Goal: Task Accomplishment & Management: Manage account settings

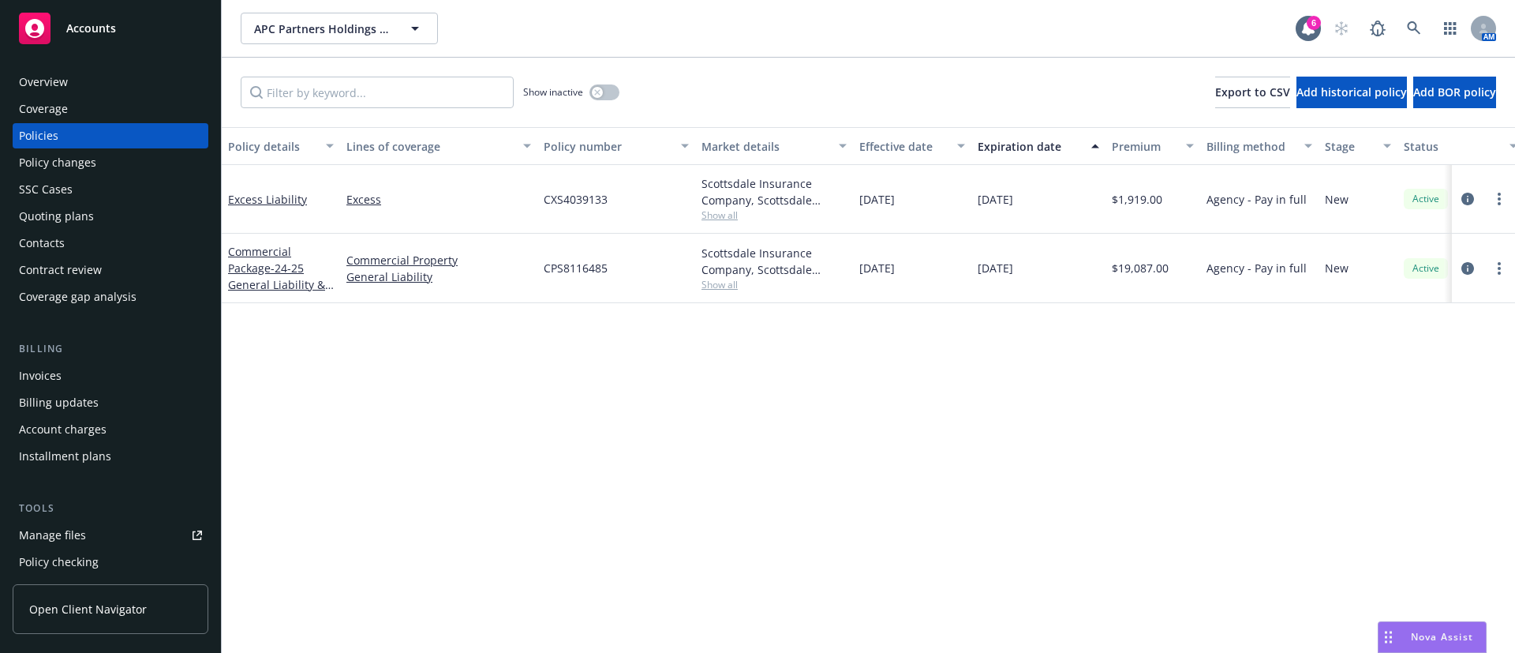
click at [716, 280] on span "Show all" at bounding box center [774, 284] width 145 height 13
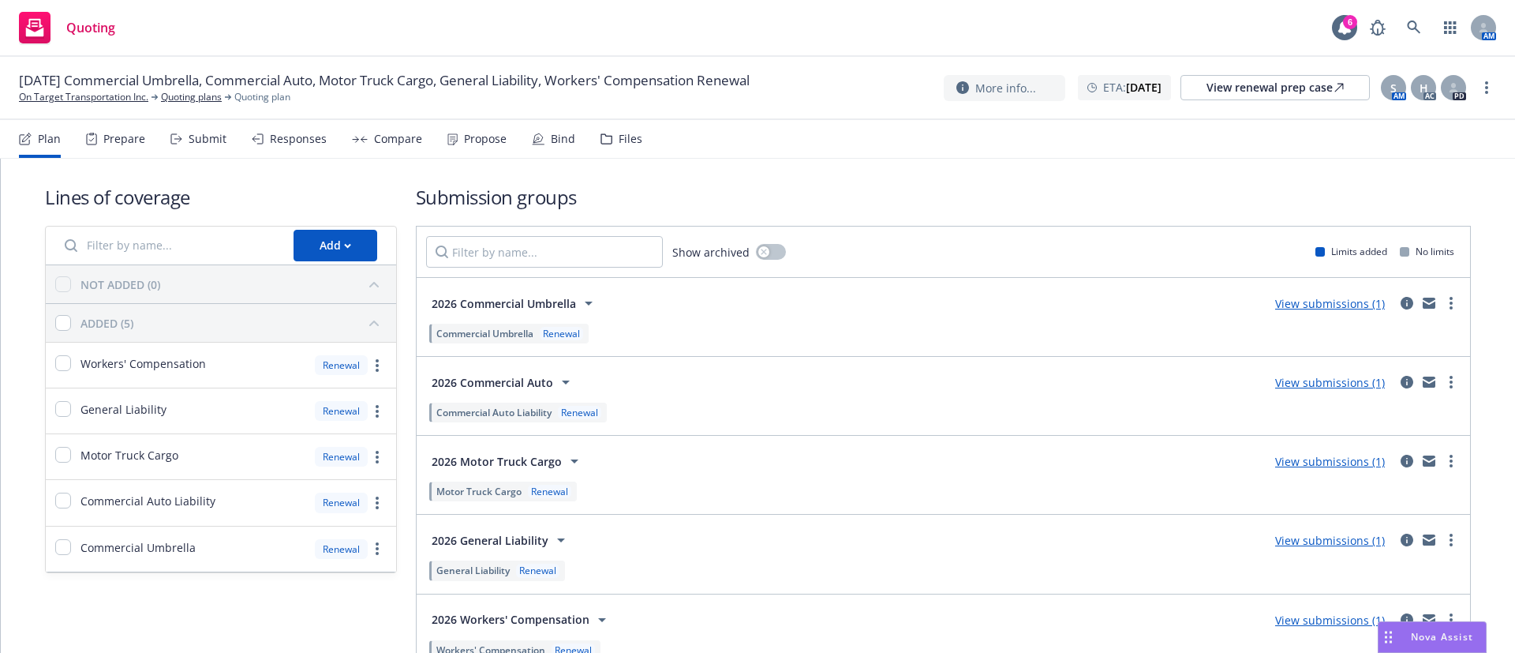
click at [196, 144] on div "Submit" at bounding box center [208, 139] width 38 height 13
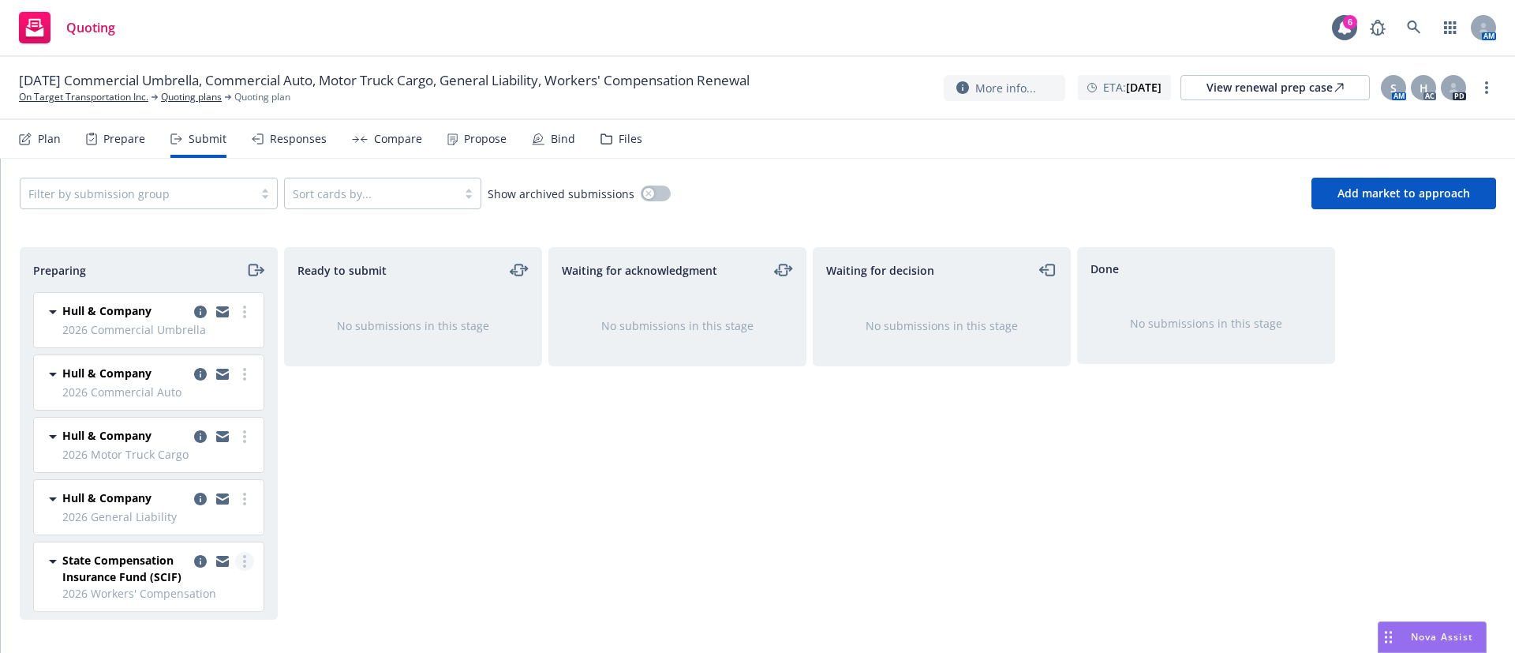
click at [235, 563] on link "more" at bounding box center [244, 561] width 19 height 19
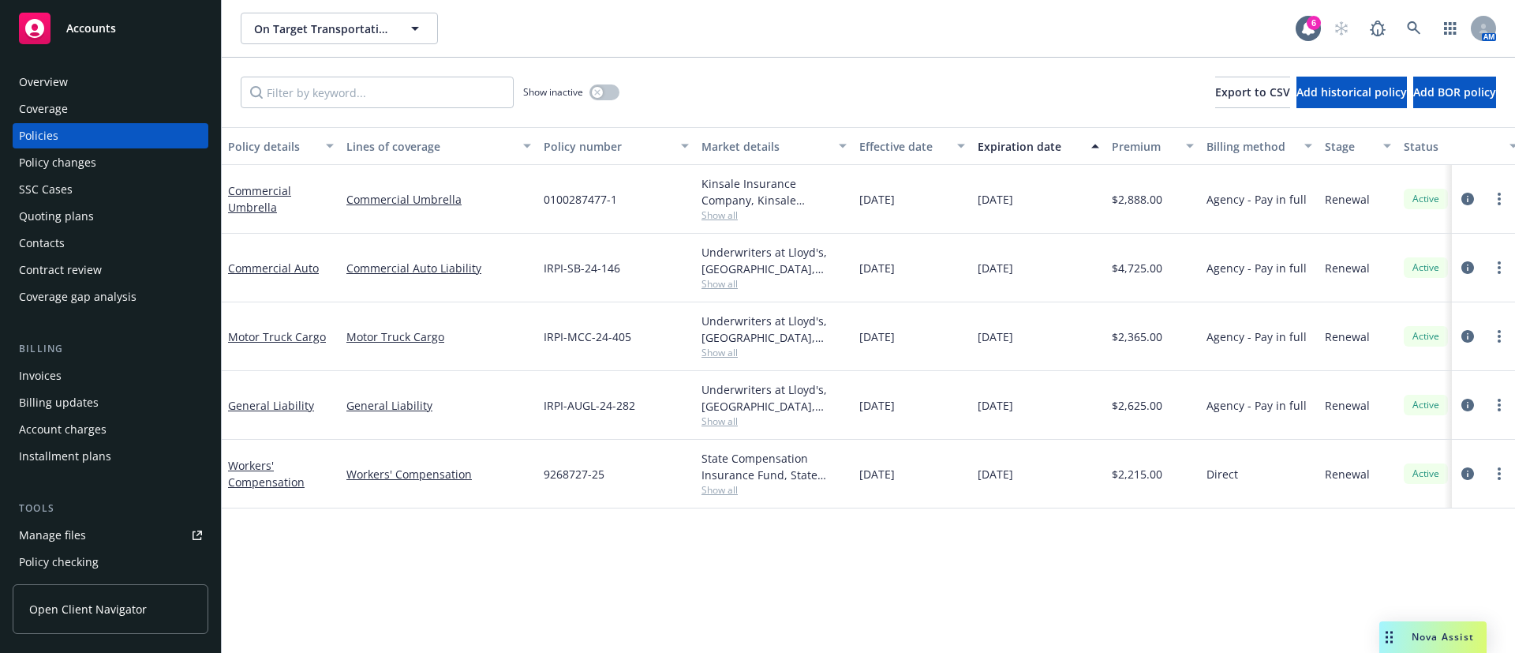
click at [589, 409] on span "IRPI-AUGL-24-282" at bounding box center [590, 405] width 92 height 17
copy span "IRPI-AUGL-24-282"
click at [578, 260] on span "IRPI-SB-24-146" at bounding box center [582, 268] width 77 height 17
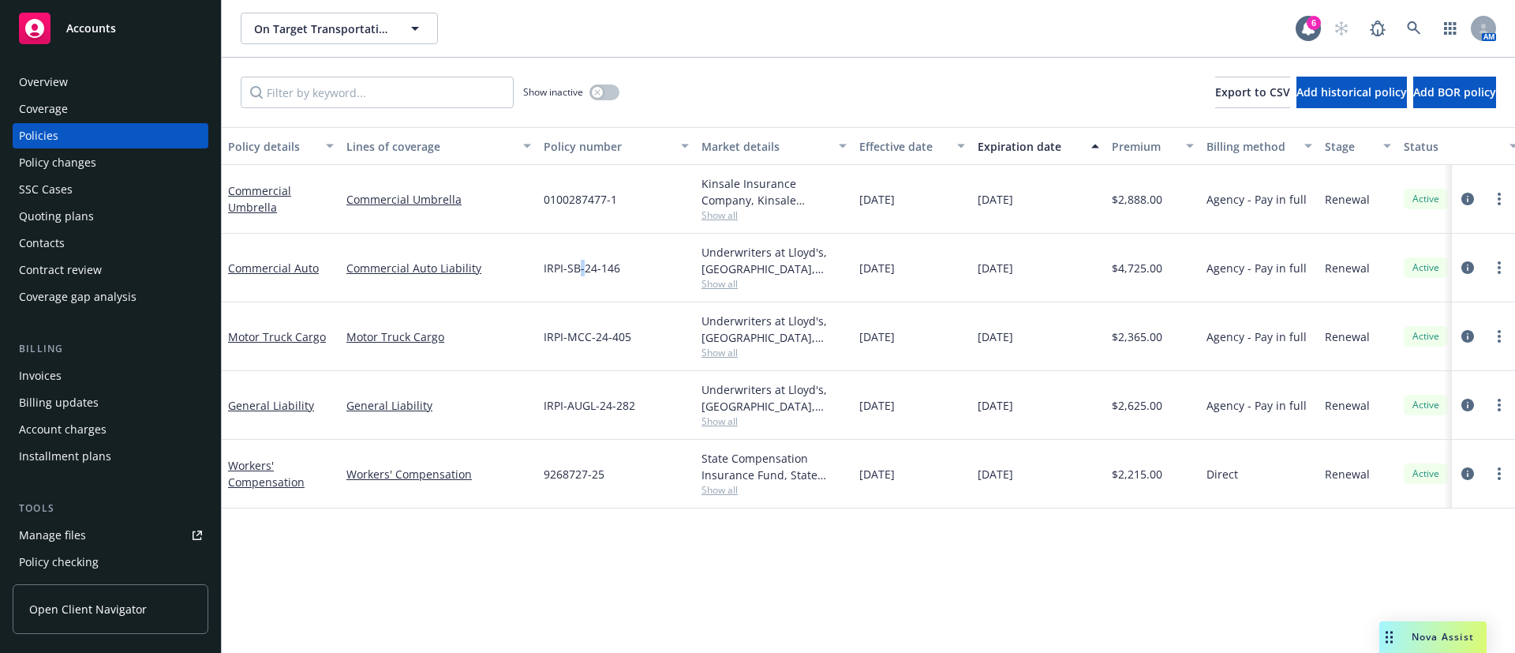
click at [578, 260] on span "IRPI-SB-24-146" at bounding box center [582, 268] width 77 height 17
click at [592, 337] on span "IRPI-MCC-24-405" at bounding box center [588, 336] width 88 height 17
copy span "IRPI-MCC-24-405"
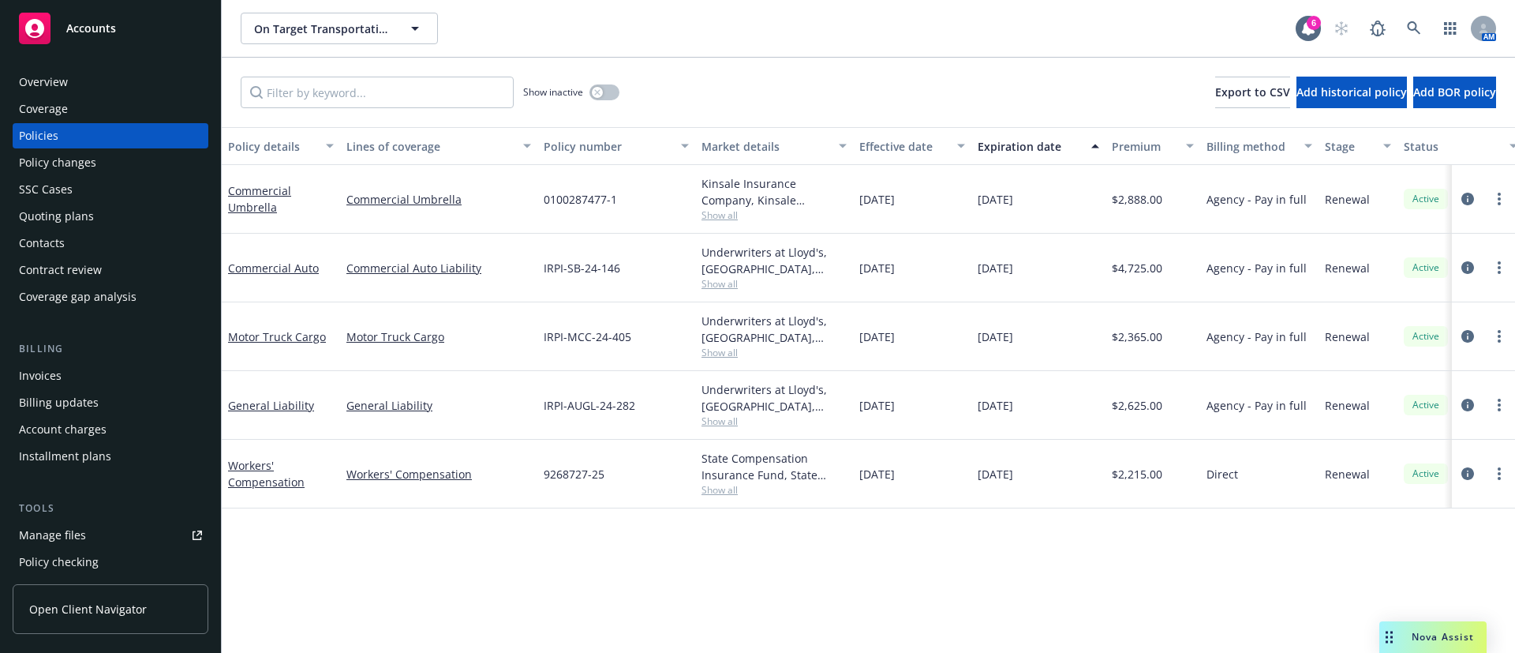
click at [561, 269] on span "IRPI-SB-24-146" at bounding box center [582, 268] width 77 height 17
copy span "IRPI-SB-24-146"
click at [598, 195] on span "0100287477-1" at bounding box center [580, 199] width 73 height 17
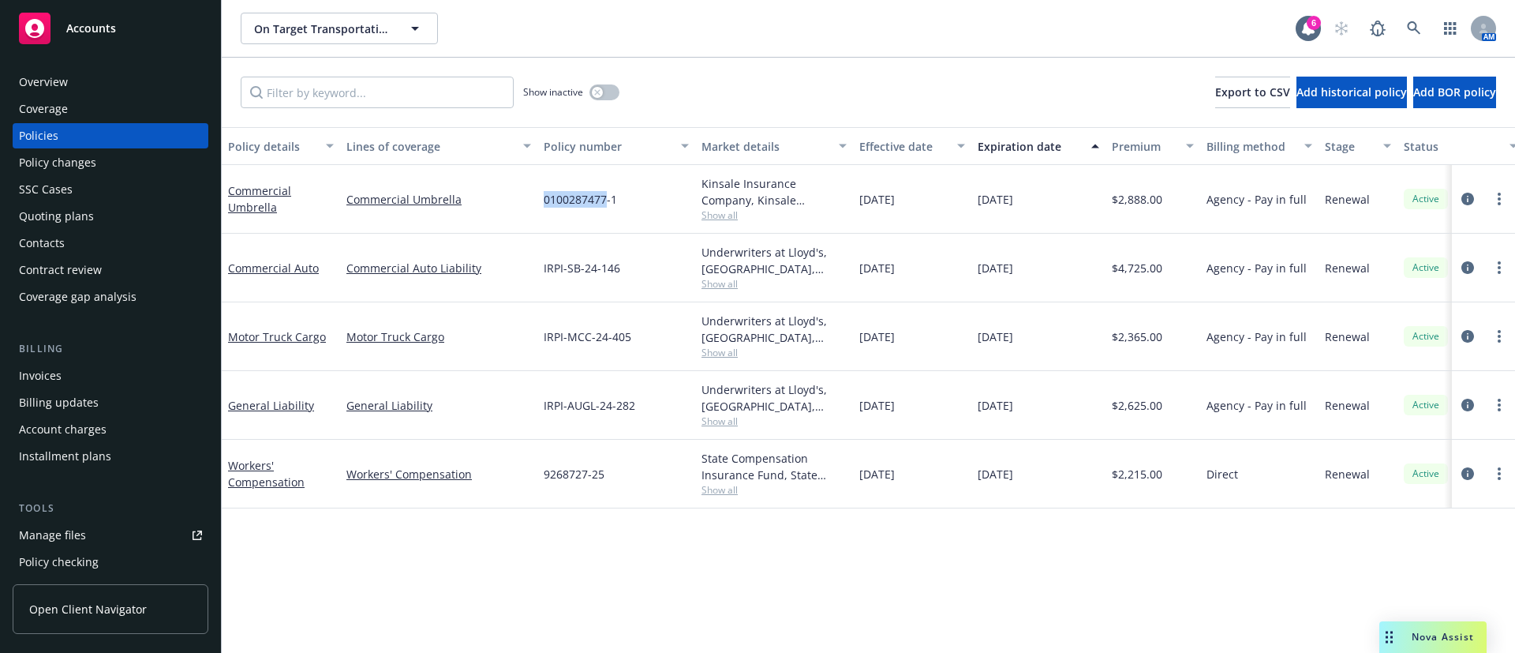
click at [598, 195] on span "0100287477-1" at bounding box center [580, 199] width 73 height 17
copy span "0100287477-1"
click at [717, 420] on span "Show all" at bounding box center [774, 420] width 145 height 13
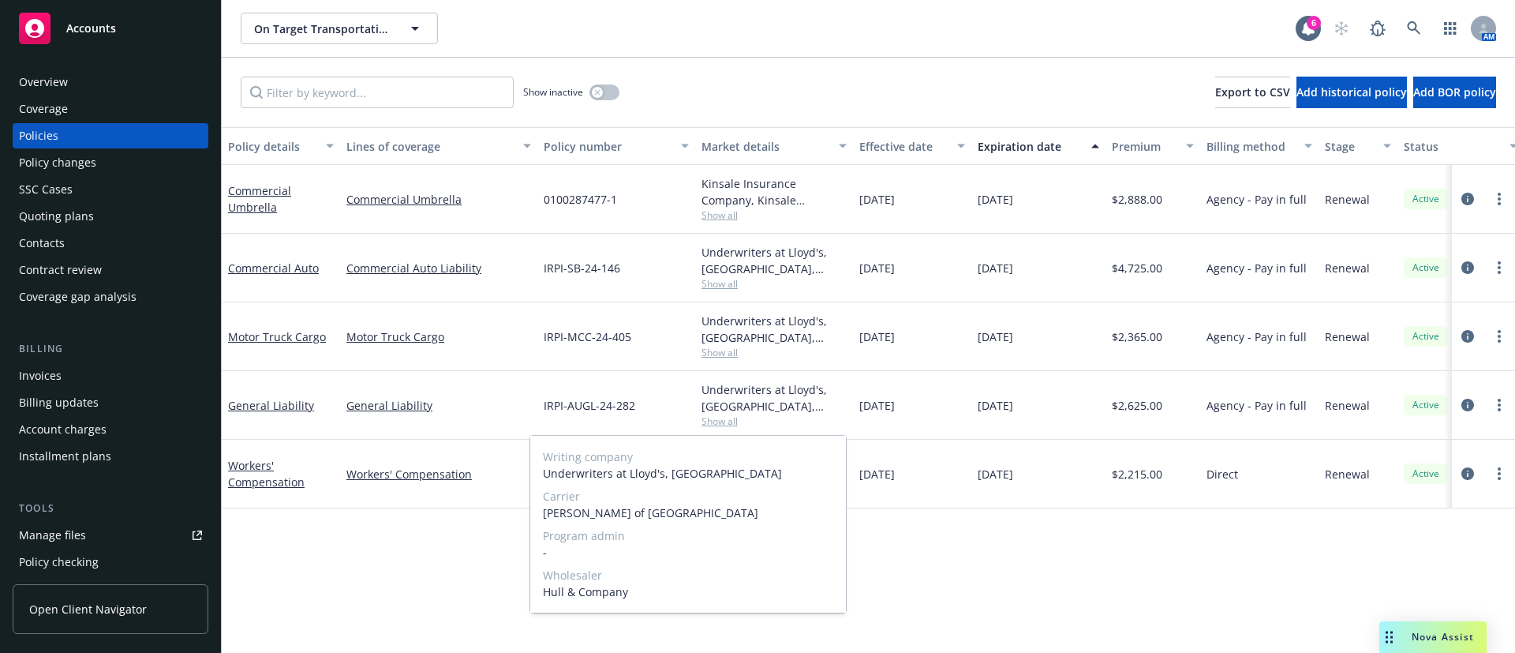
click at [581, 593] on span "Hull & Company" at bounding box center [688, 591] width 290 height 17
copy span "Hull & Company"
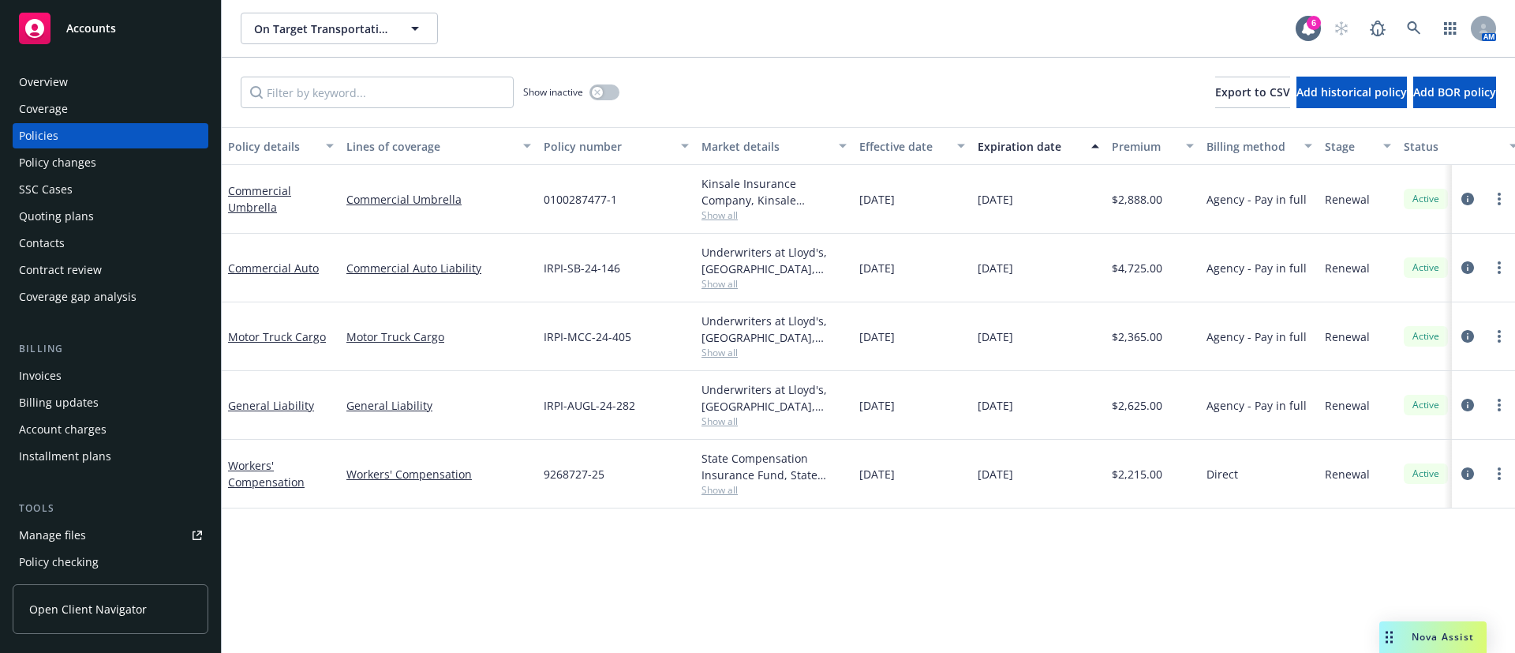
click at [730, 353] on span "Show all" at bounding box center [774, 352] width 145 height 13
click at [727, 282] on span "Show all" at bounding box center [774, 283] width 145 height 13
click at [720, 218] on span "Show all" at bounding box center [774, 214] width 145 height 13
click at [574, 472] on span "9268727-25" at bounding box center [574, 474] width 61 height 17
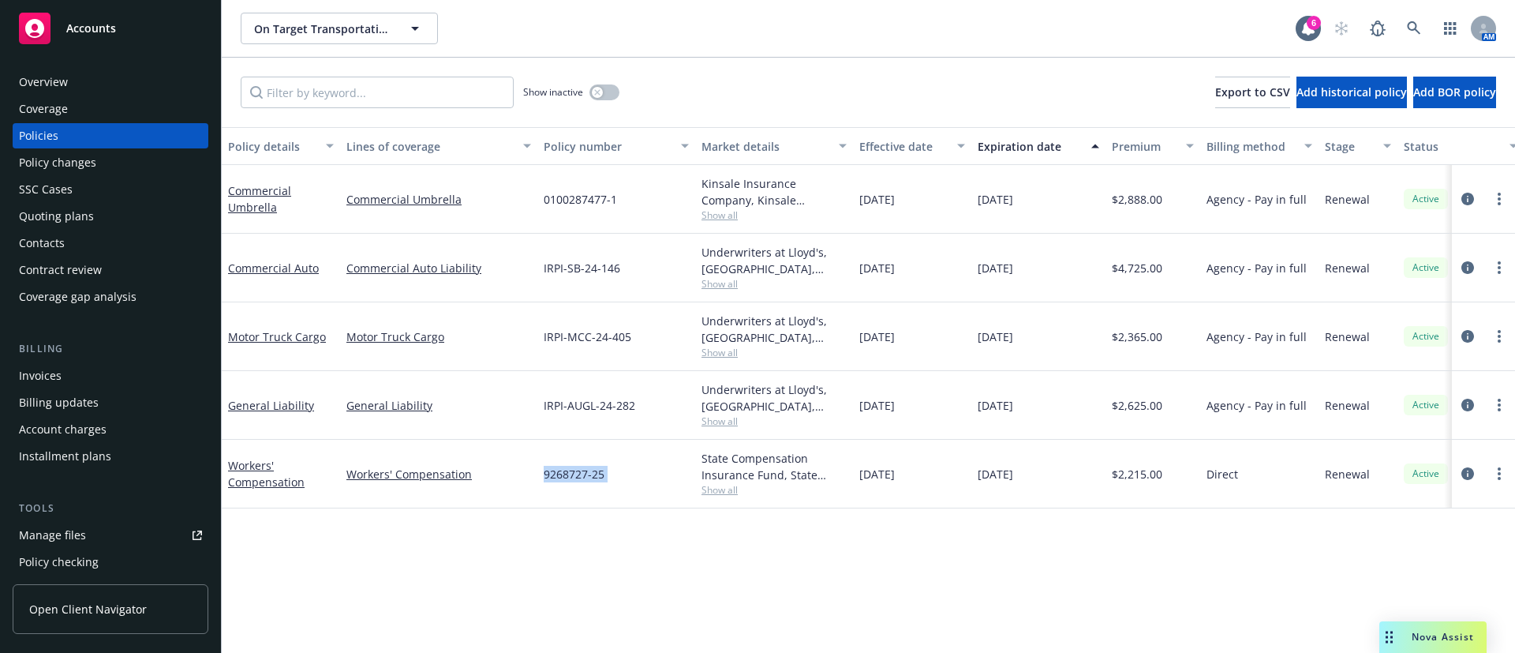
click at [574, 472] on span "9268727-25" at bounding box center [574, 474] width 61 height 17
copy span "9268727-25"
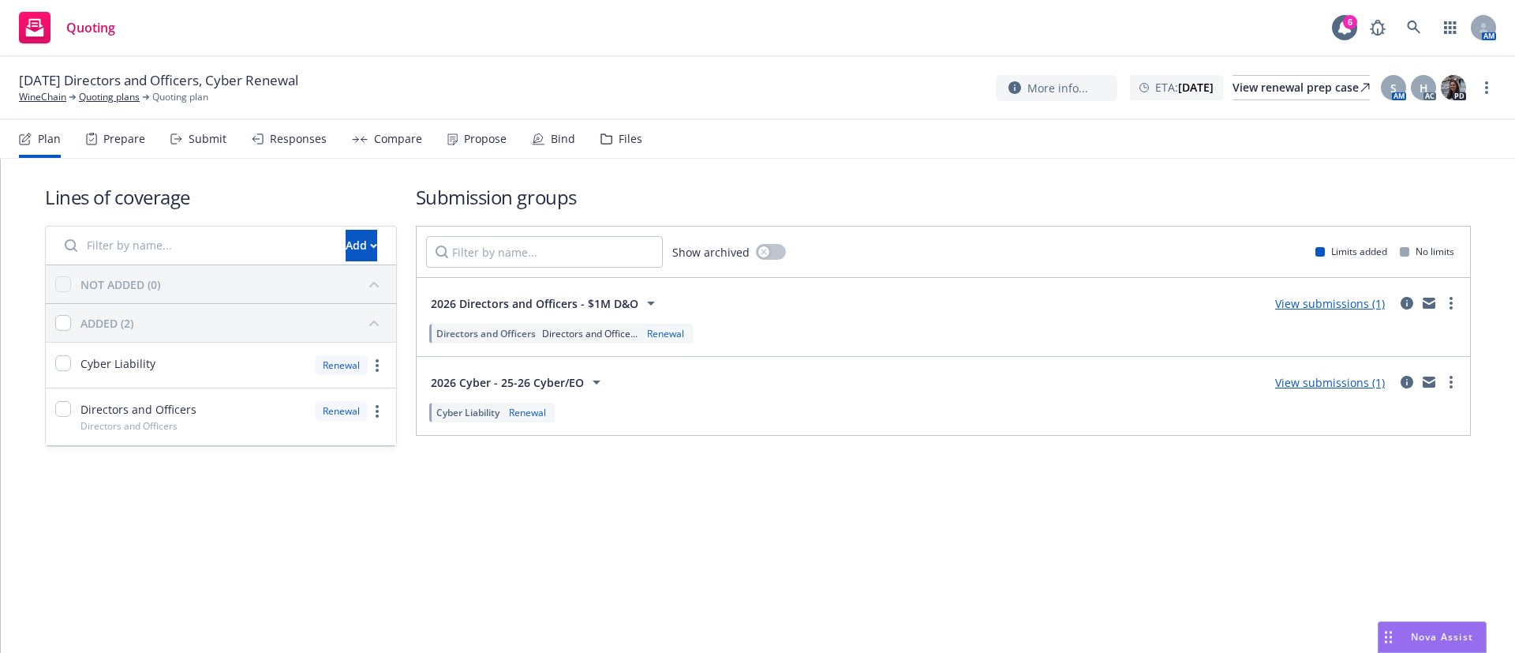
click at [190, 133] on div "Submit" at bounding box center [208, 139] width 38 height 13
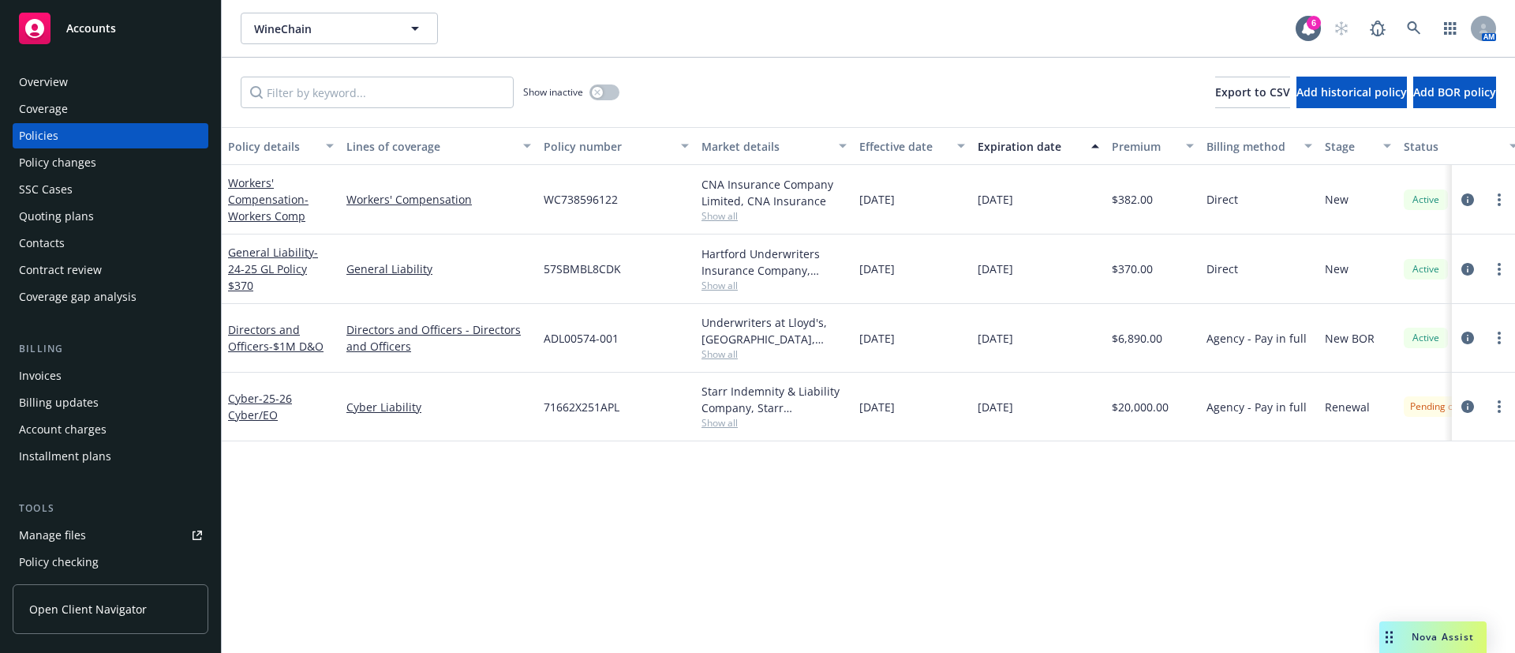
click at [720, 351] on span "Show all" at bounding box center [774, 353] width 145 height 13
click at [574, 331] on span "ADL00574-001" at bounding box center [581, 338] width 75 height 17
copy span "ADL00574-001"
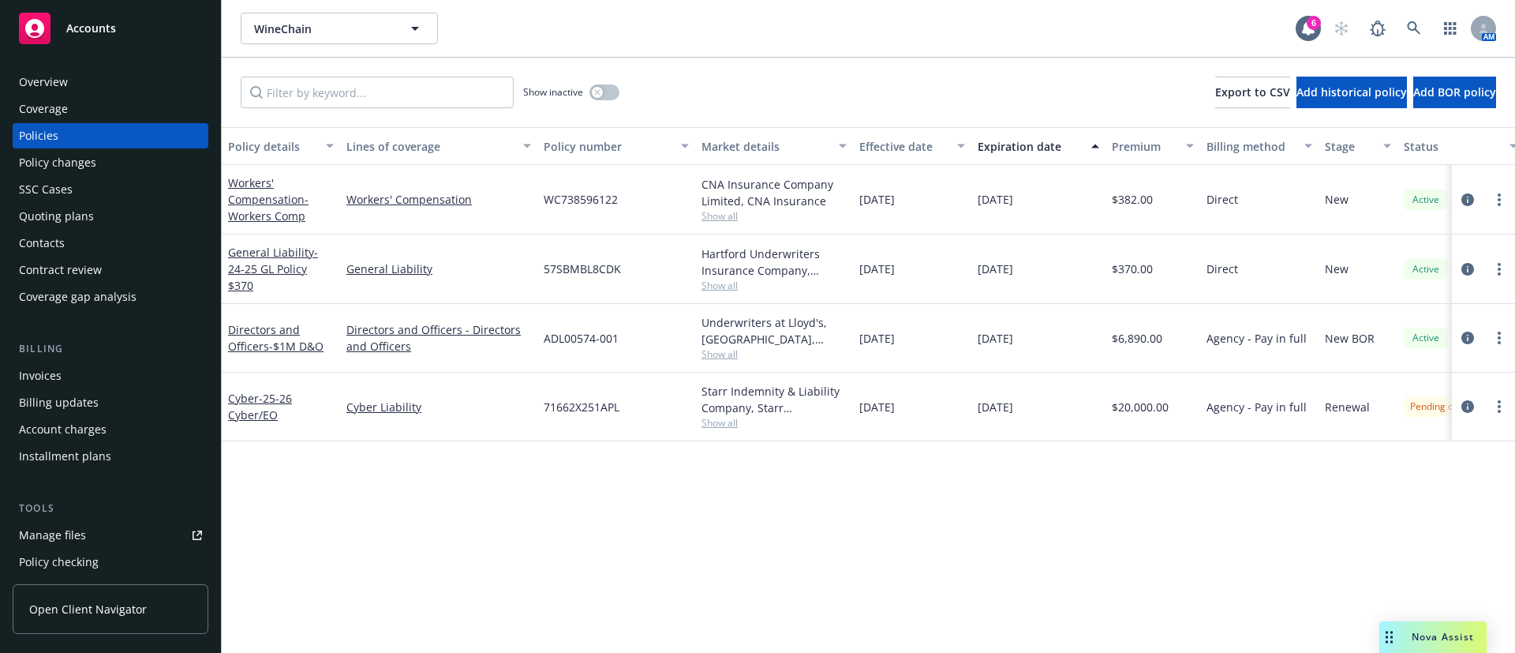
click at [593, 408] on span "71662X251APL" at bounding box center [582, 406] width 76 height 17
click at [592, 408] on span "71662X251APL" at bounding box center [582, 406] width 76 height 17
copy span "71662X251APL"
click at [724, 412] on div "Starr Indemnity & Liability Company, Starr Companies, RT Specialty Insurance Se…" at bounding box center [774, 399] width 145 height 33
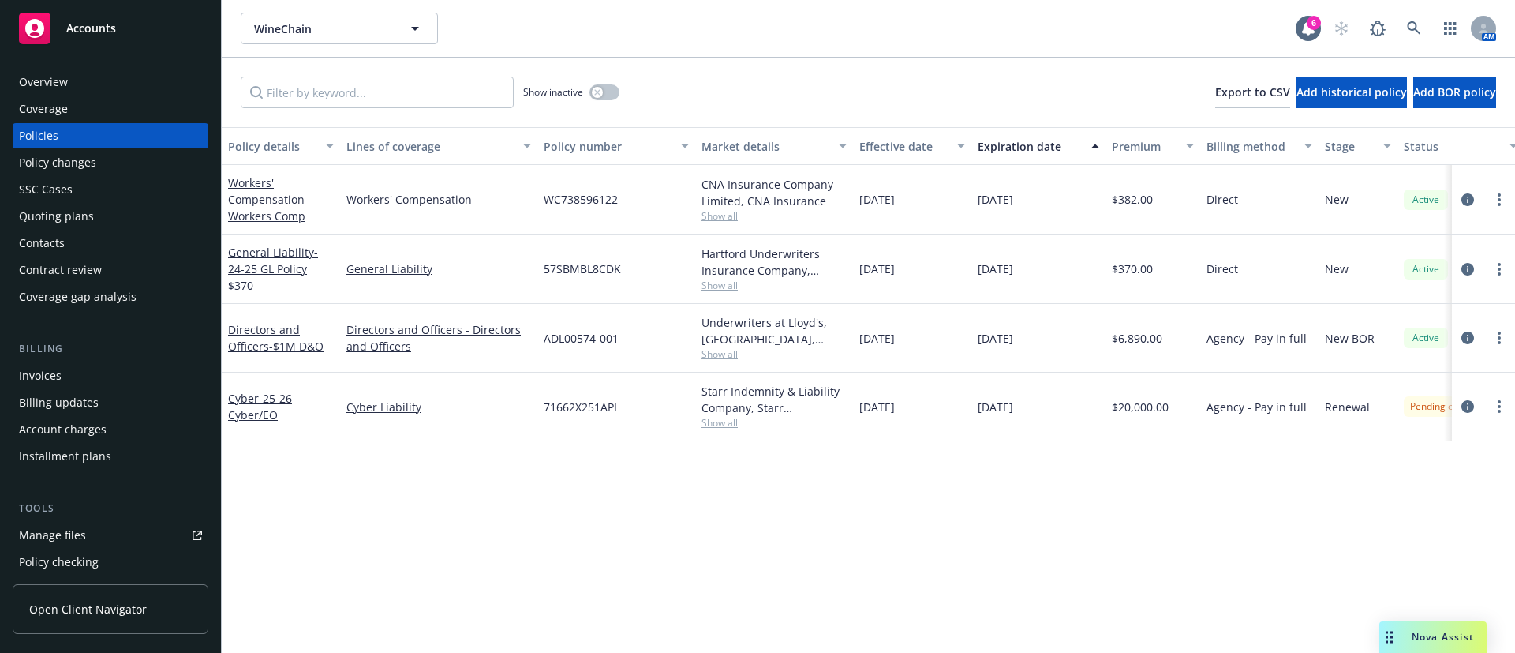
drag, startPoint x: 720, startPoint y: 421, endPoint x: 718, endPoint y: 413, distance: 8.2
click at [720, 421] on span "Show all" at bounding box center [774, 422] width 145 height 13
click at [727, 350] on span "Show all" at bounding box center [774, 353] width 145 height 13
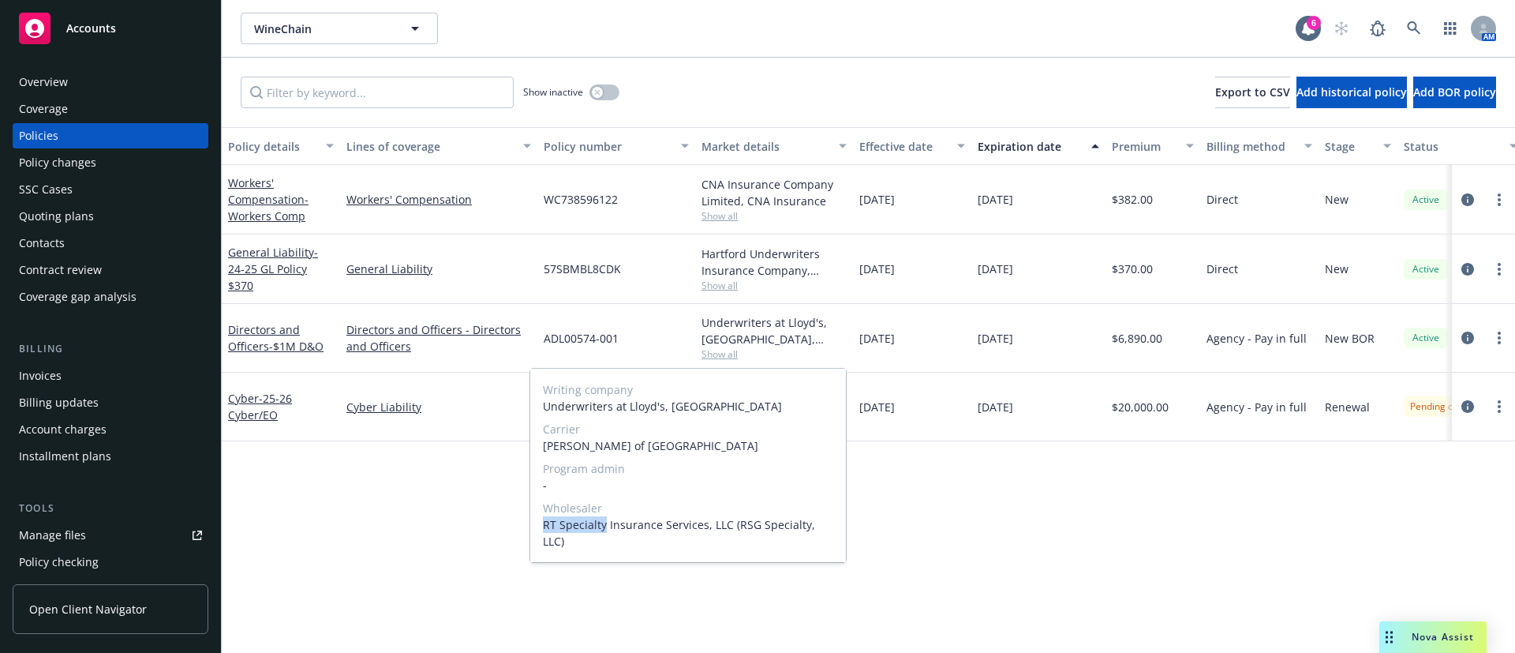
drag, startPoint x: 605, startPoint y: 522, endPoint x: 539, endPoint y: 526, distance: 66.4
click at [539, 526] on div "Writing company Underwriters at Lloyd's, London Carrier Lloyd's of London Progr…" at bounding box center [688, 465] width 316 height 193
copy span "RT Specialty"
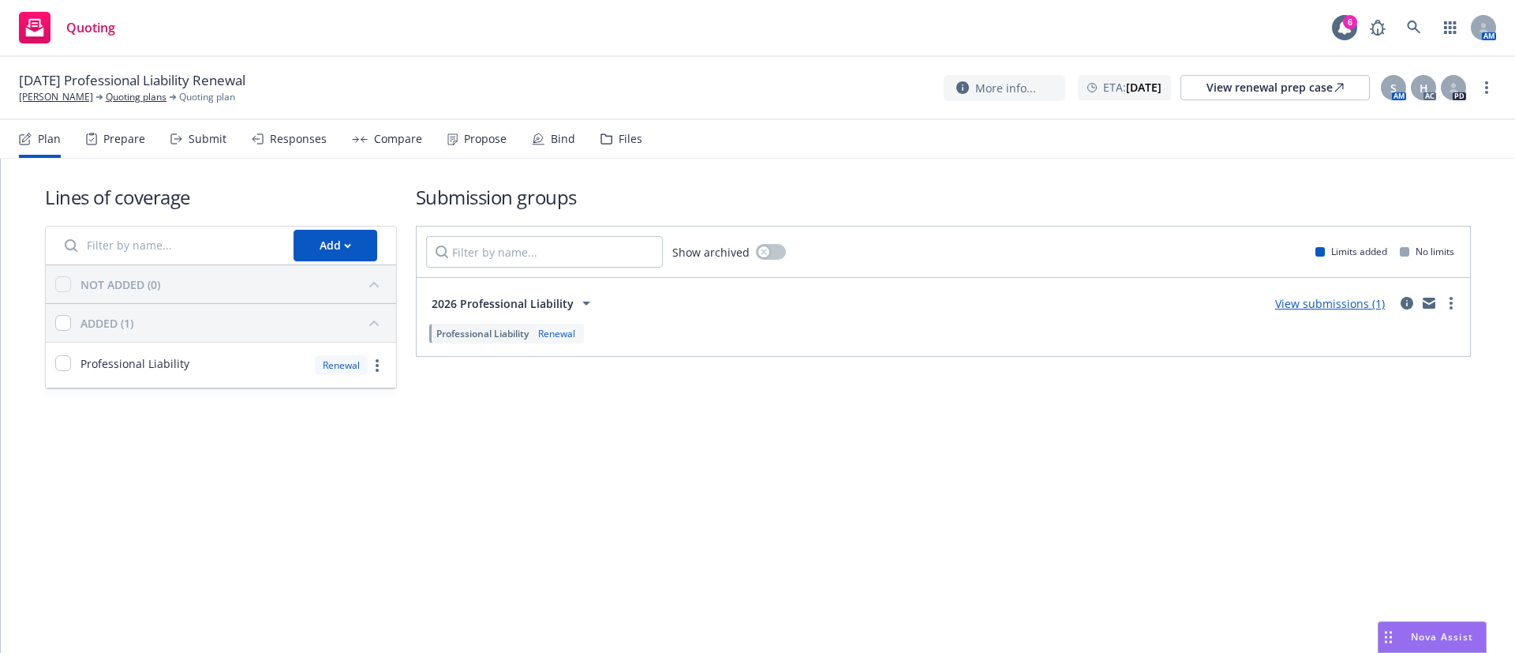
click at [214, 143] on div "Submit" at bounding box center [208, 139] width 38 height 13
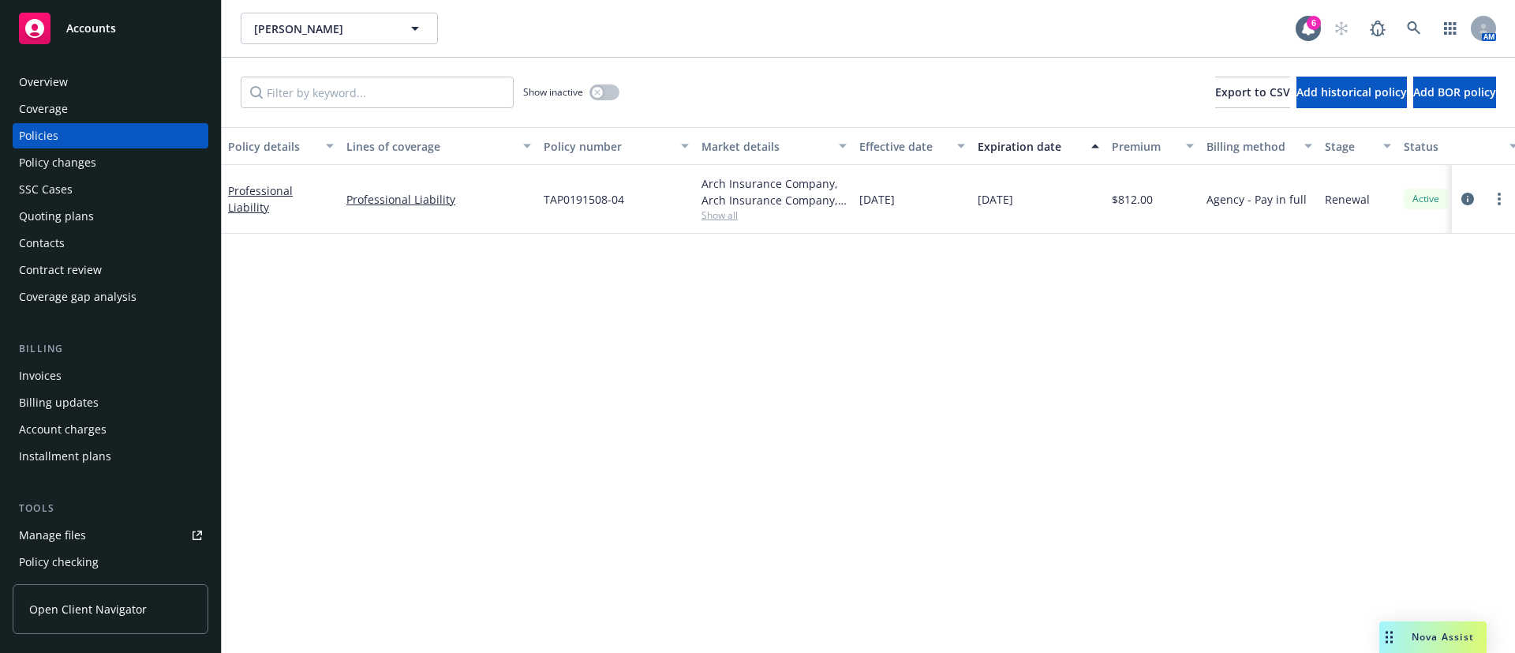
click at [720, 213] on span "Show all" at bounding box center [774, 214] width 145 height 13
click at [581, 201] on span "TAP0191508-04" at bounding box center [584, 199] width 80 height 17
copy span "TAP0191508-04"
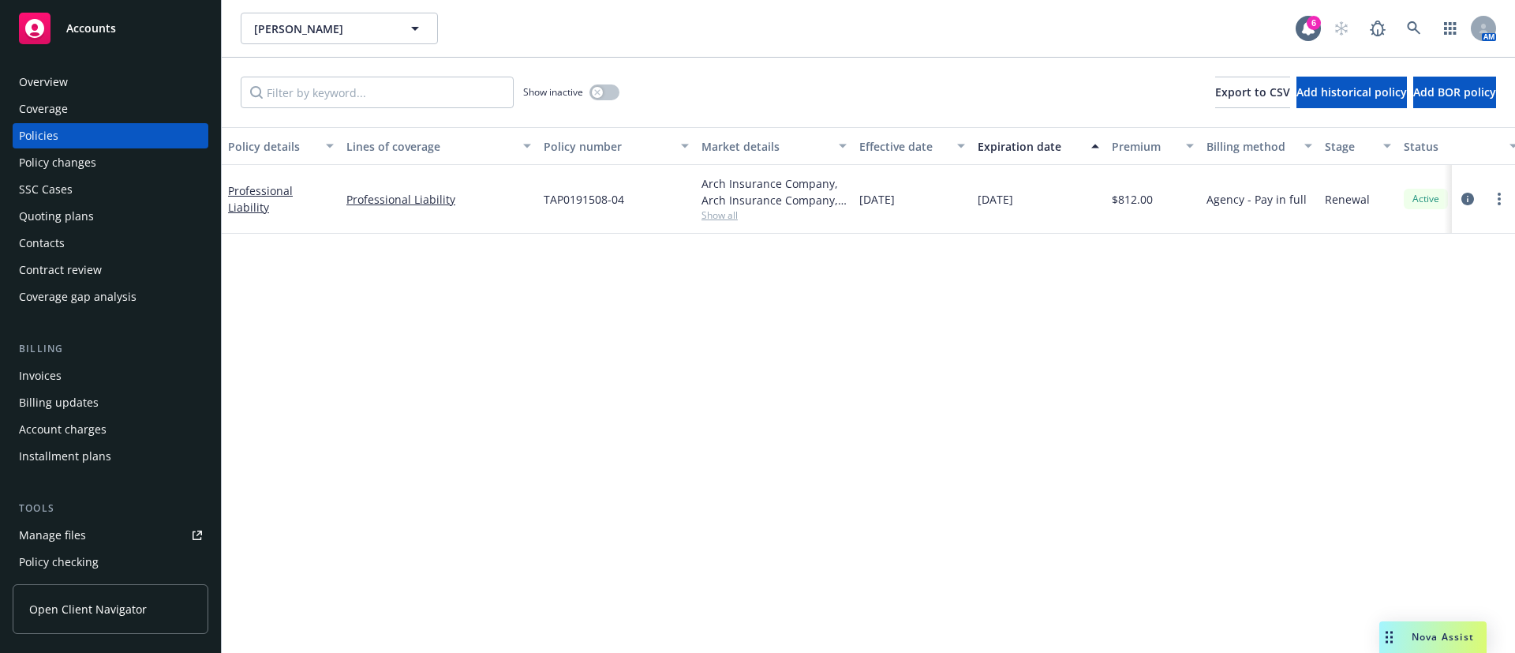
click at [715, 181] on div "Arch Insurance Company, Arch Insurance Company, Affinity" at bounding box center [774, 191] width 145 height 33
click at [716, 178] on div "Arch Insurance Company, Arch Insurance Company, Affinity" at bounding box center [774, 191] width 145 height 33
click at [717, 175] on div "Arch Insurance Company, Arch Insurance Company, Affinity" at bounding box center [774, 191] width 145 height 33
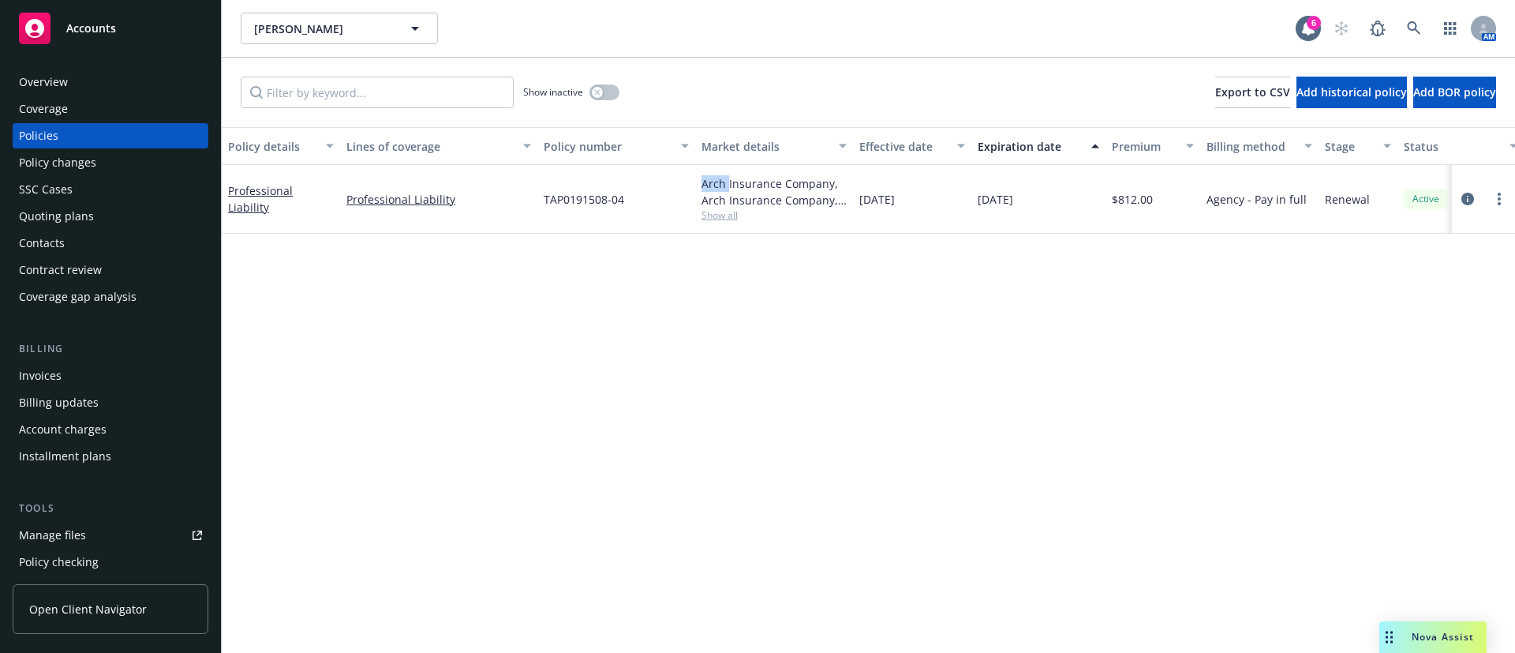
copy div "Arch"
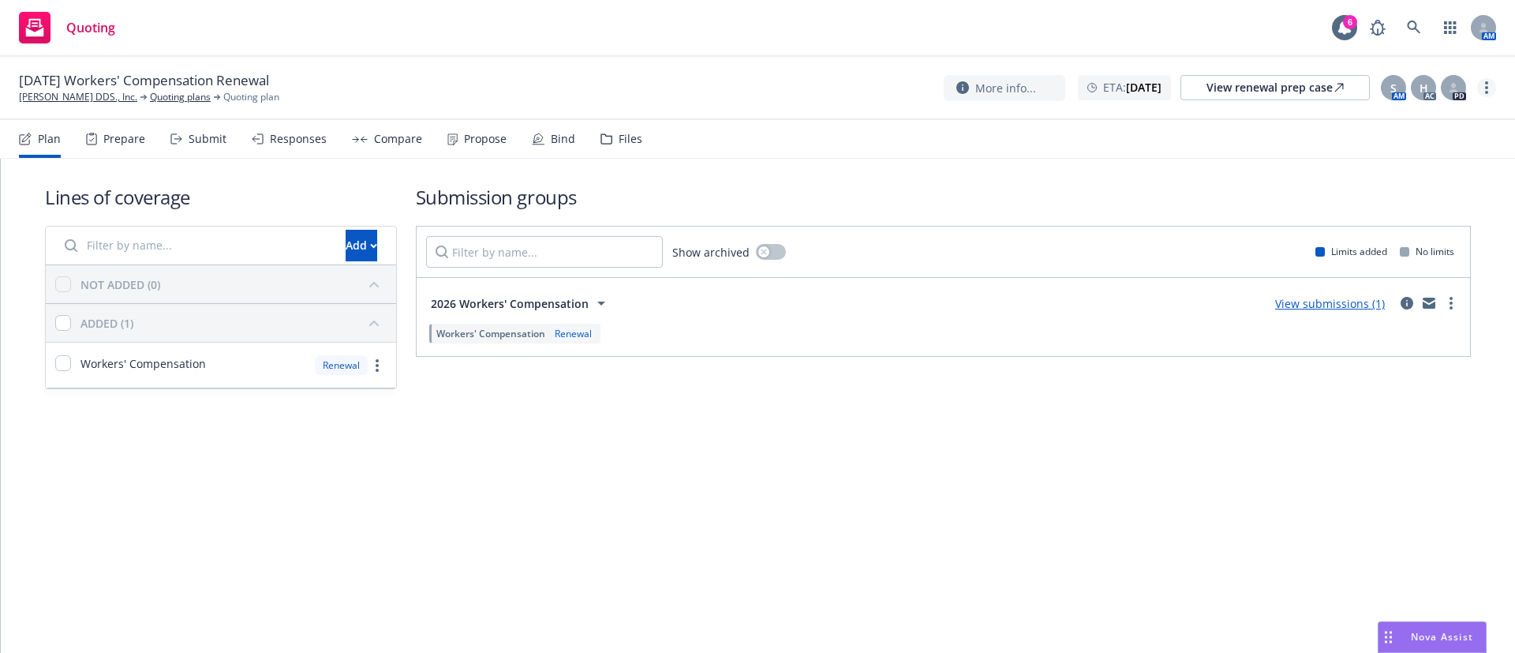
click at [1487, 88] on circle "more" at bounding box center [1486, 87] width 3 height 3
drag, startPoint x: 1399, startPoint y: 213, endPoint x: 1345, endPoint y: 194, distance: 57.6
click at [1400, 212] on link "Archive quoting plan" at bounding box center [1407, 215] width 176 height 32
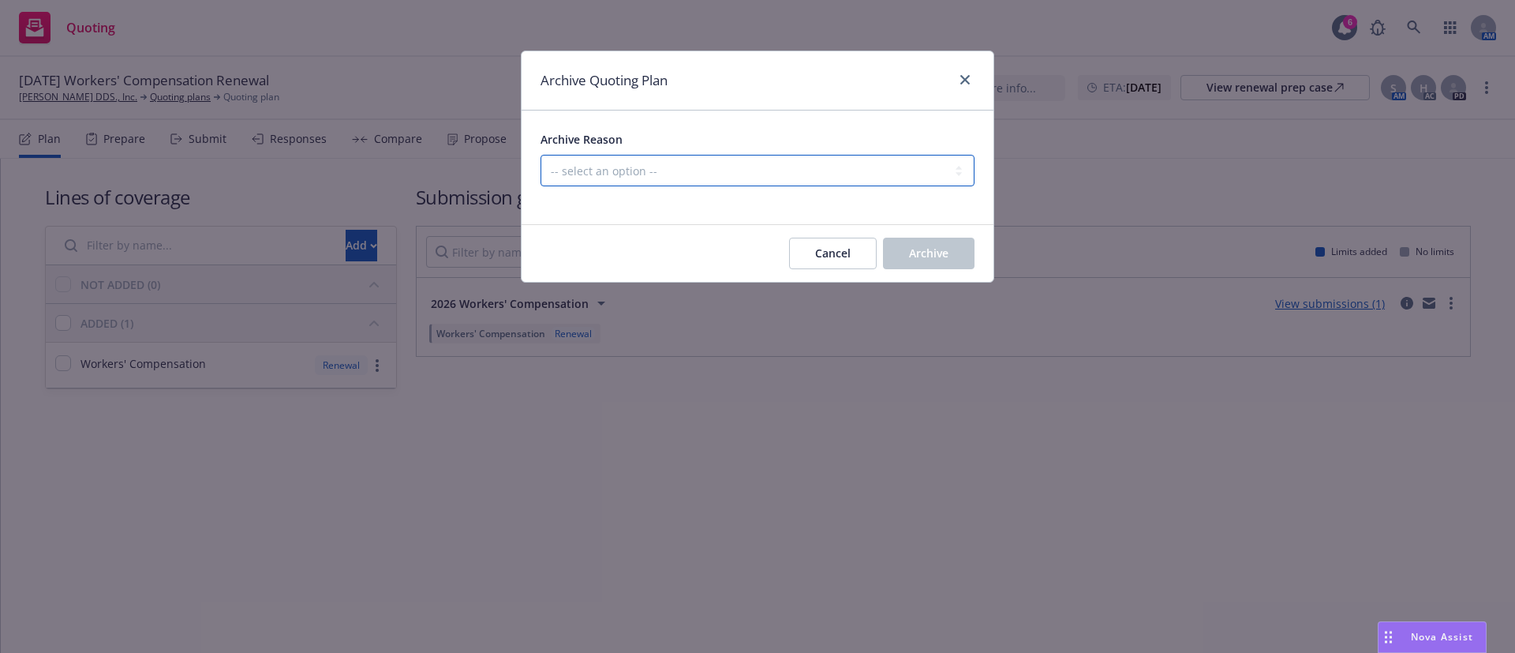
click at [727, 172] on select "-- select an option -- All policies in this renewal plan are auto-renewed Creat…" at bounding box center [758, 171] width 434 height 32
select select "ARCHIVED_RENEWAL_POLICY_AUTO_RENEWED"
click at [541, 155] on select "-- select an option -- All policies in this renewal plan are auto-renewed Creat…" at bounding box center [758, 171] width 434 height 32
click at [927, 256] on span "Archive" at bounding box center [928, 252] width 39 height 15
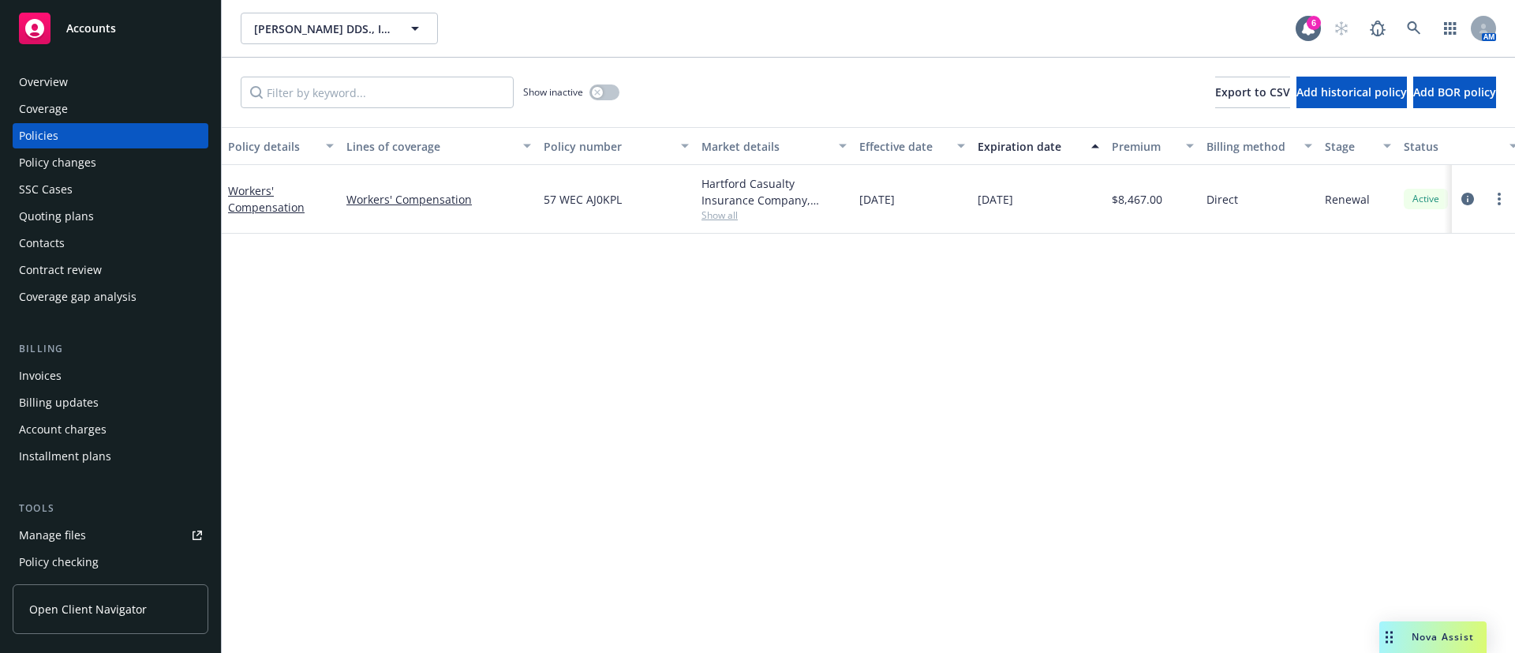
click at [739, 224] on div "Hartford Casualty Insurance Company, Hartford Insurance Group Show all" at bounding box center [774, 199] width 158 height 69
click at [731, 219] on span "Show all" at bounding box center [774, 214] width 145 height 13
click at [594, 199] on span "57 WEC AJ0KPL" at bounding box center [583, 199] width 78 height 17
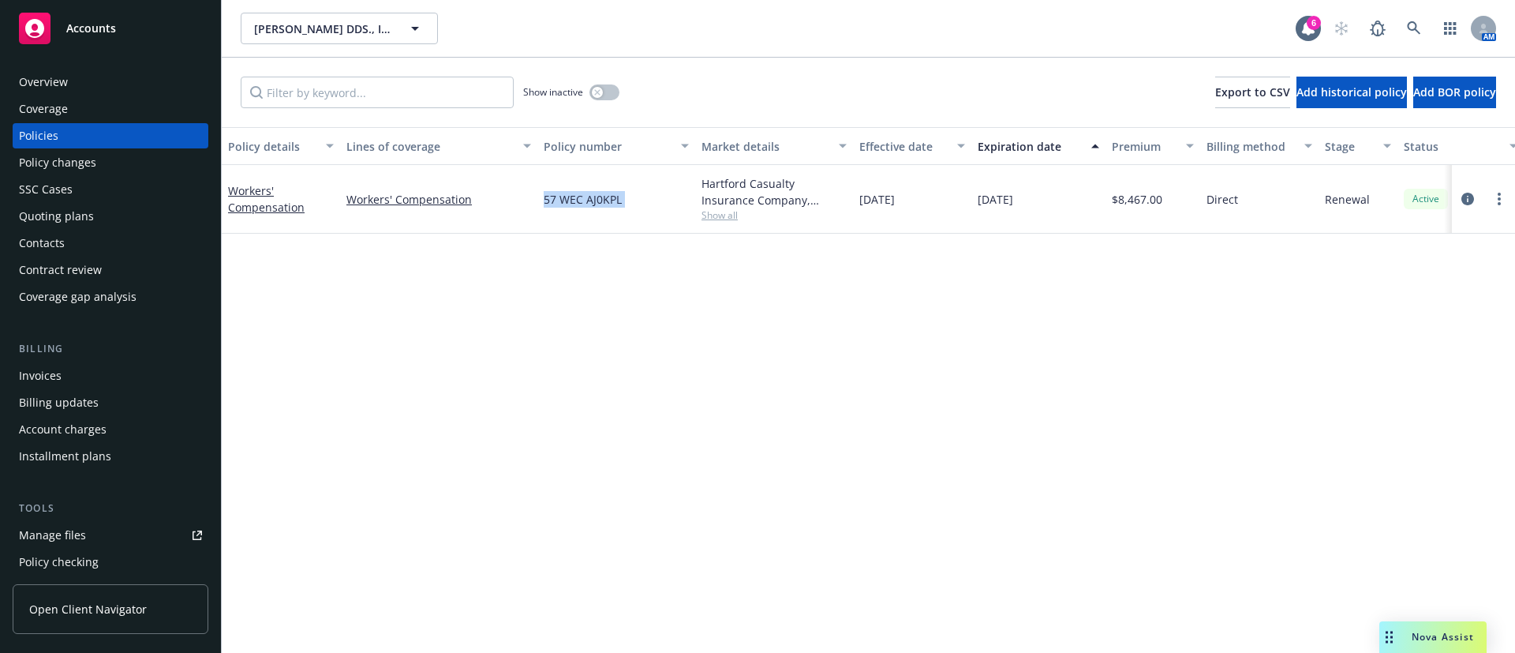
copy span "57 WEC AJ0KPL"
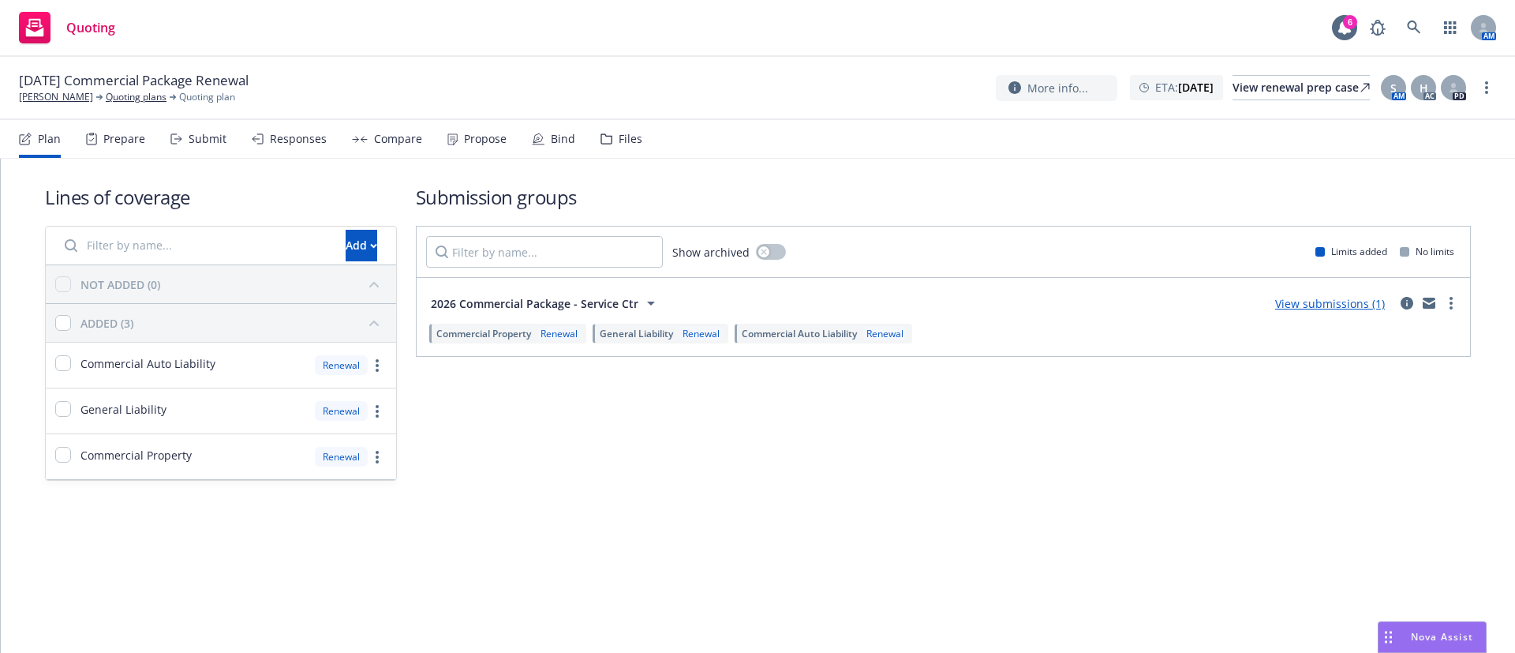
click at [1486, 76] on div "More info... ETA : [DATE] View renewal prep case S AM H AC PD" at bounding box center [1246, 87] width 500 height 28
click at [1492, 92] on link "more" at bounding box center [1486, 87] width 19 height 19
click at [1422, 215] on link "Archive quoting plan" at bounding box center [1407, 215] width 176 height 32
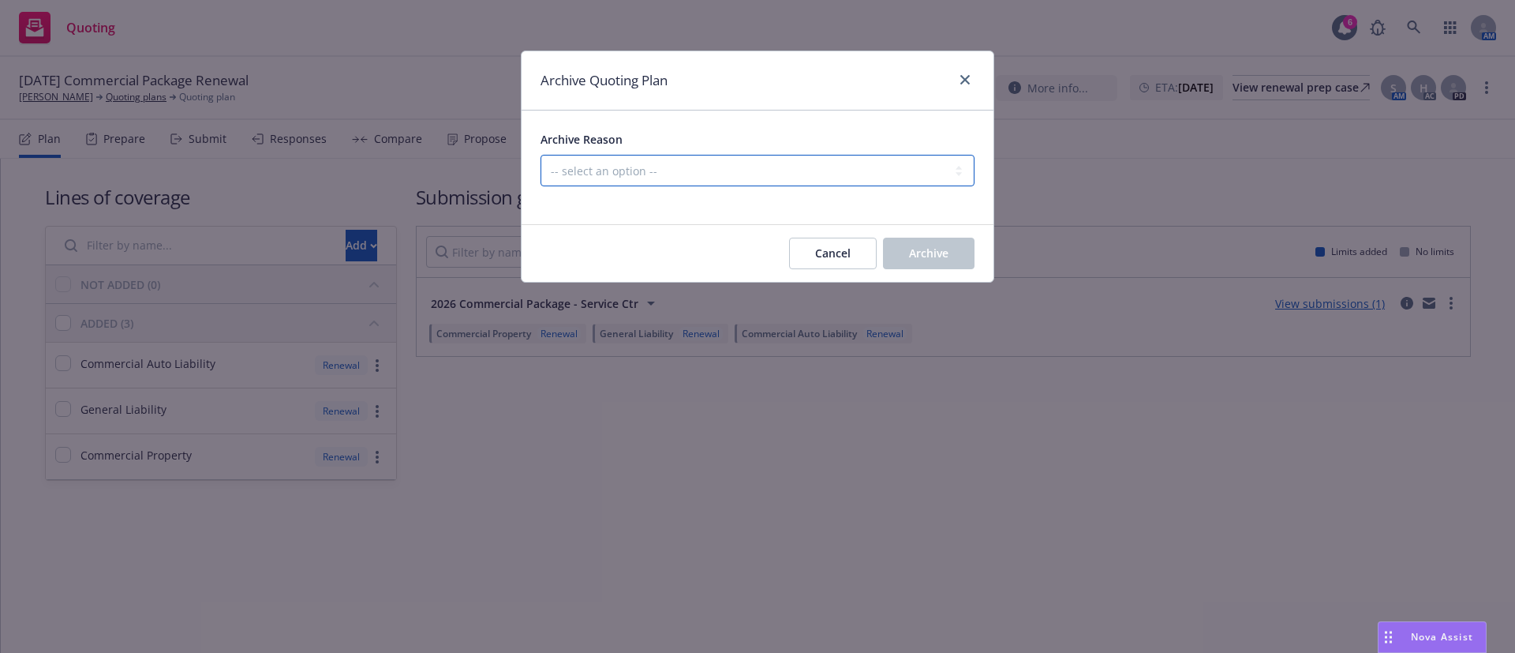
click at [631, 157] on select "-- select an option -- All policies in this renewal plan are auto-renewed Creat…" at bounding box center [758, 171] width 434 height 32
select select "ARCHIVED_RENEWAL_POLICY_AUTO_RENEWED"
click at [541, 155] on select "-- select an option -- All policies in this renewal plan are auto-renewed Creat…" at bounding box center [758, 171] width 434 height 32
click at [935, 254] on span "Archive" at bounding box center [928, 252] width 39 height 15
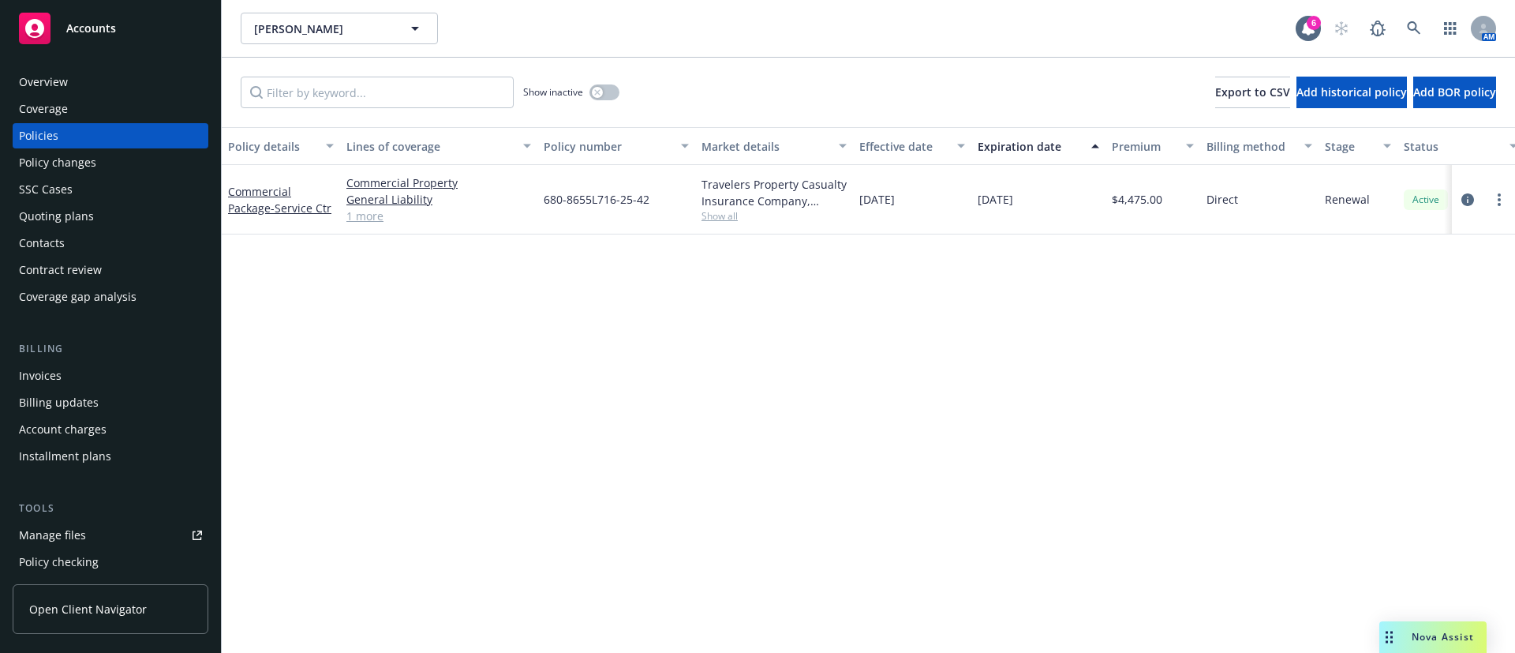
click at [721, 221] on span "Show all" at bounding box center [774, 215] width 145 height 13
click at [589, 197] on span "680-8655L716-25-42" at bounding box center [597, 199] width 106 height 17
click at [589, 198] on span "680-8655L716-25-42" at bounding box center [597, 199] width 106 height 17
copy span "680-8655L716-25-42"
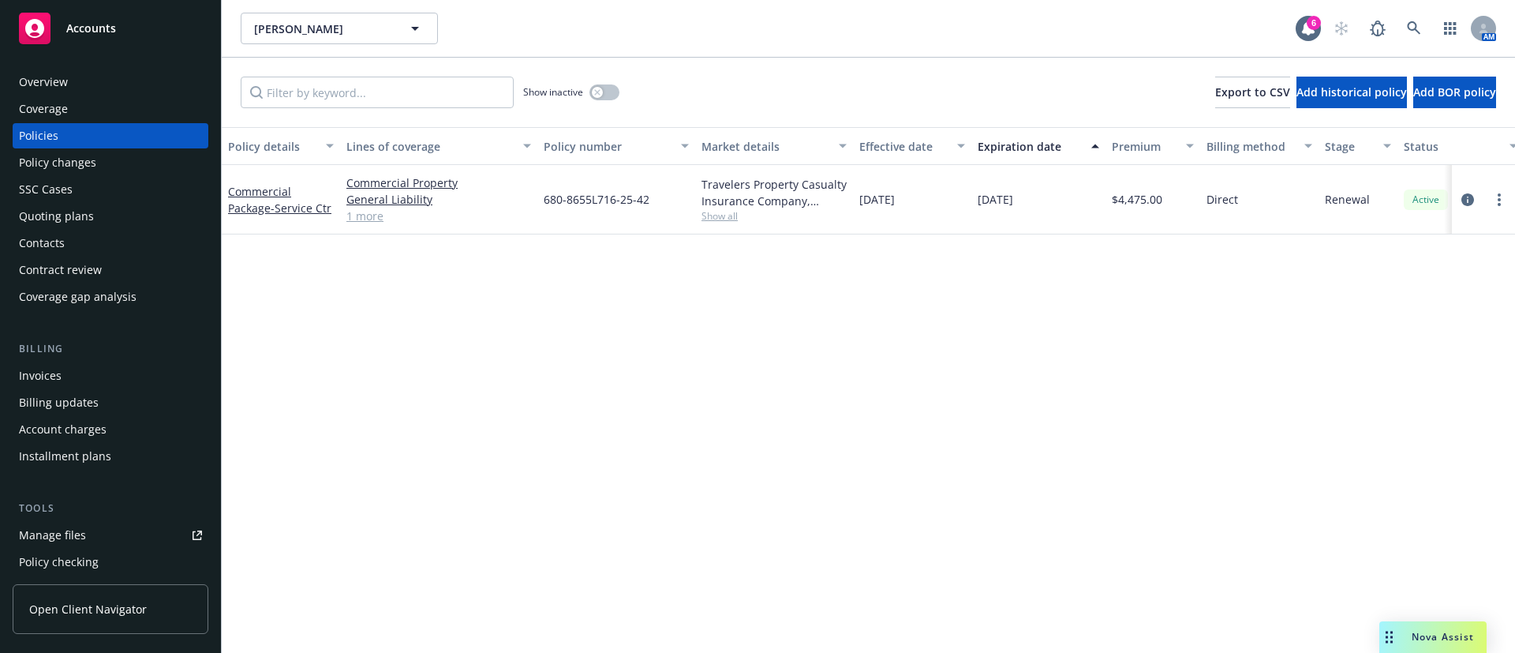
click at [715, 183] on div "Travelers Property Casualty Insurance Company, Travelers Insurance" at bounding box center [774, 192] width 145 height 33
copy div "Travelers"
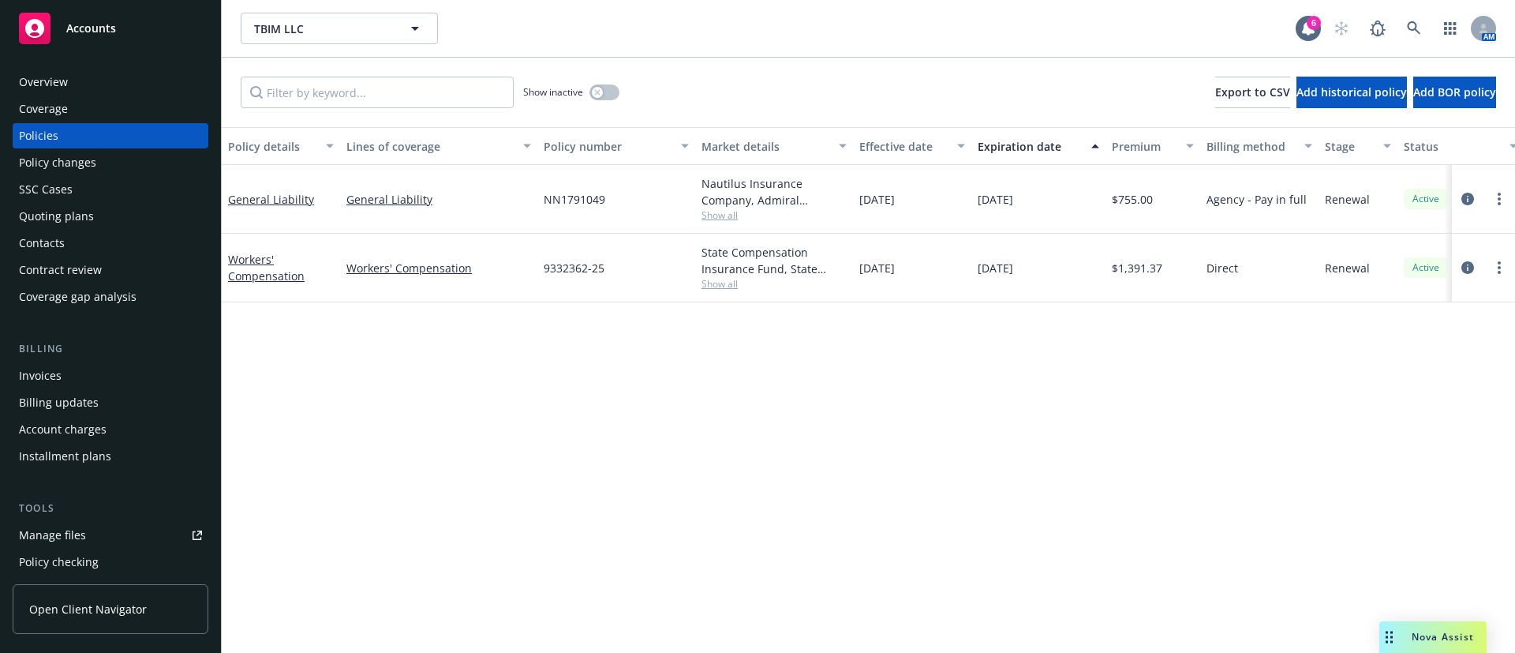
click at [712, 286] on span "Show all" at bounding box center [774, 283] width 145 height 13
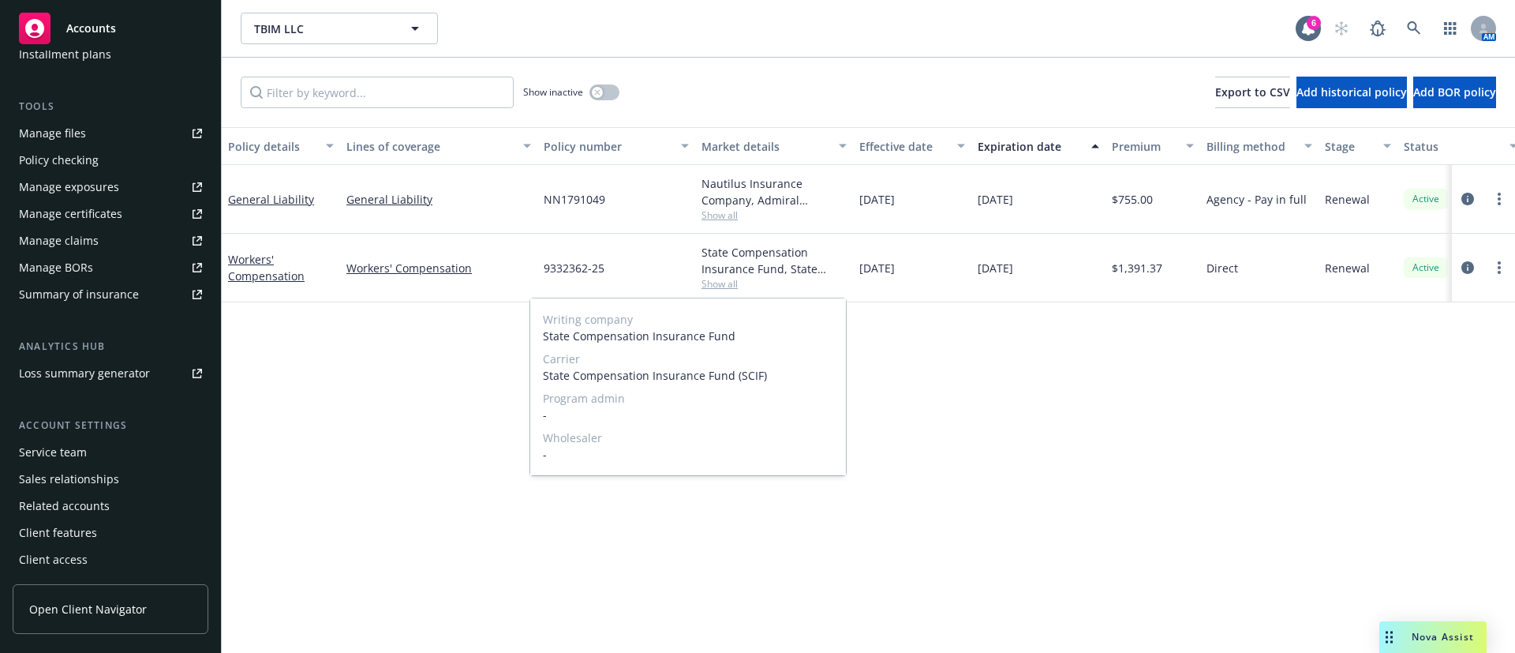
scroll to position [402, 0]
click at [107, 449] on div "Service team" at bounding box center [110, 451] width 183 height 25
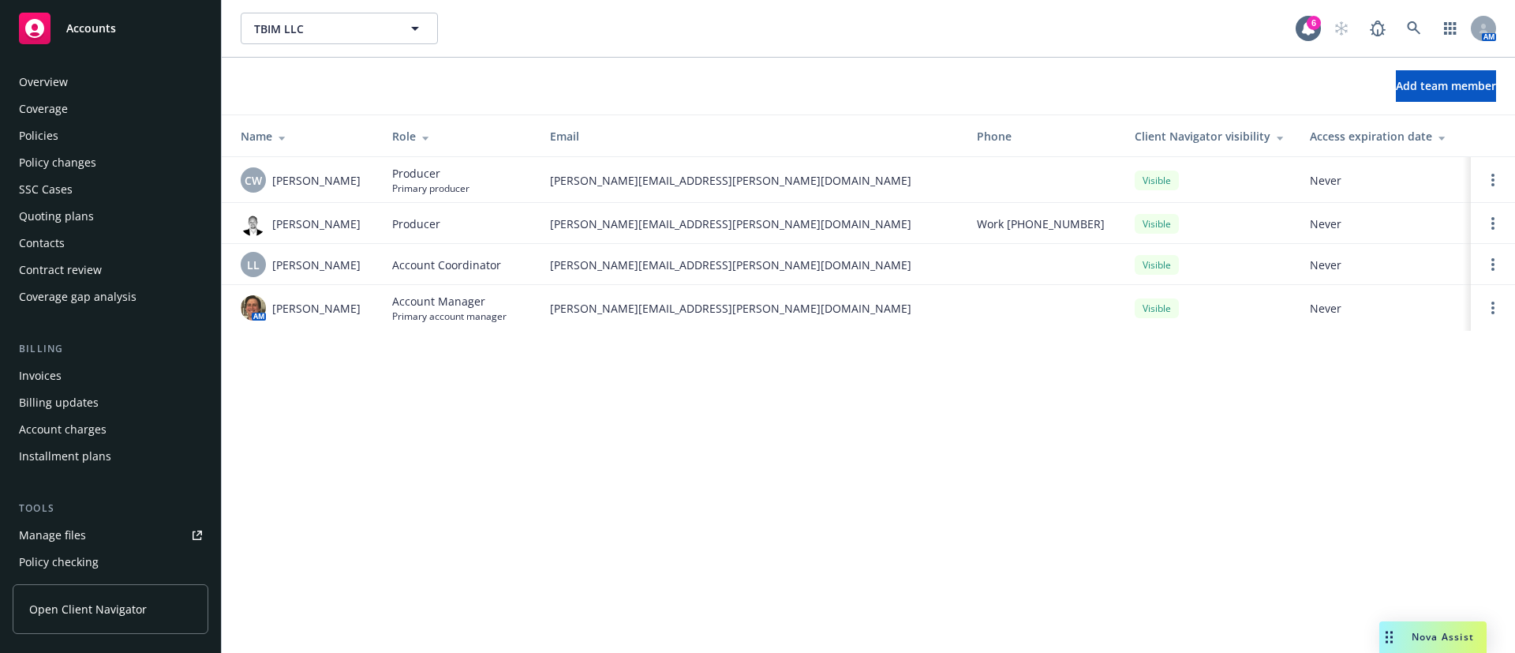
click at [77, 137] on div "Policies" at bounding box center [110, 135] width 183 height 25
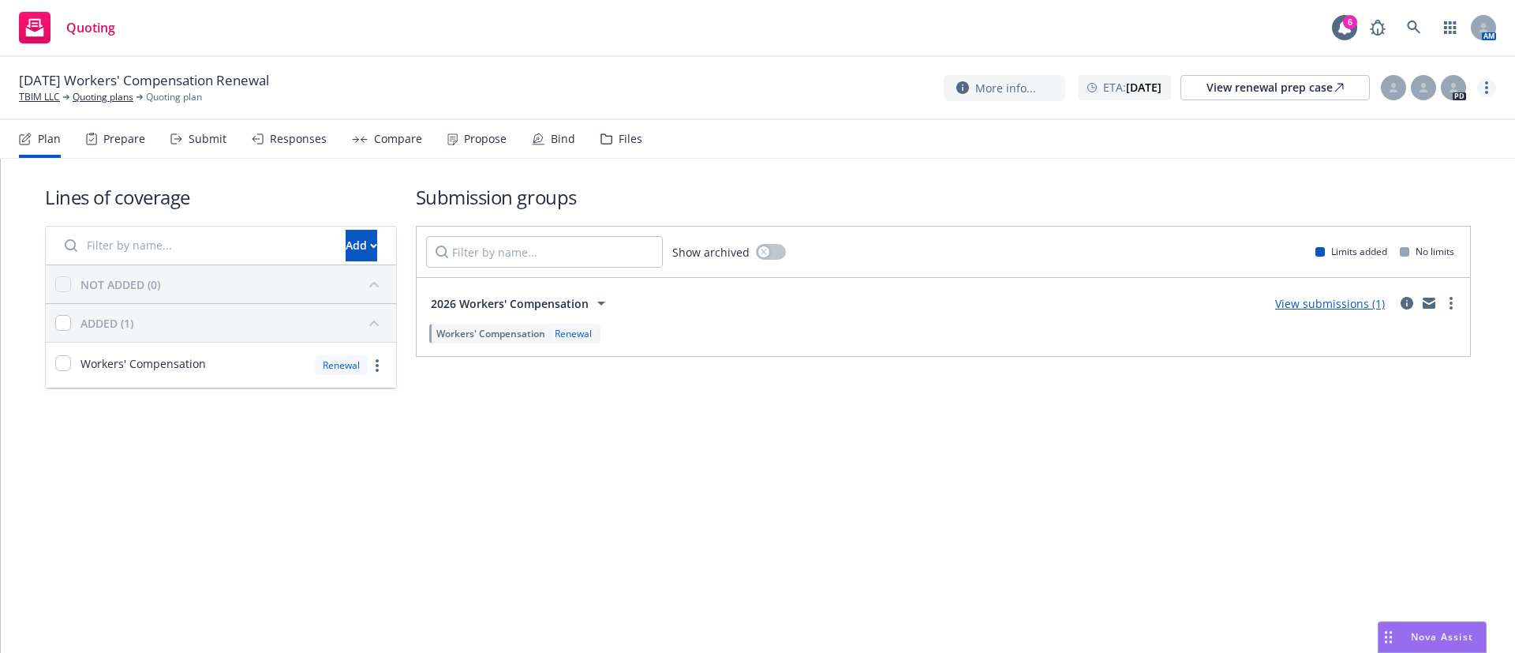
click at [1478, 84] on link "more" at bounding box center [1486, 87] width 19 height 19
click at [1400, 241] on link "Archive quoting plan" at bounding box center [1407, 246] width 176 height 32
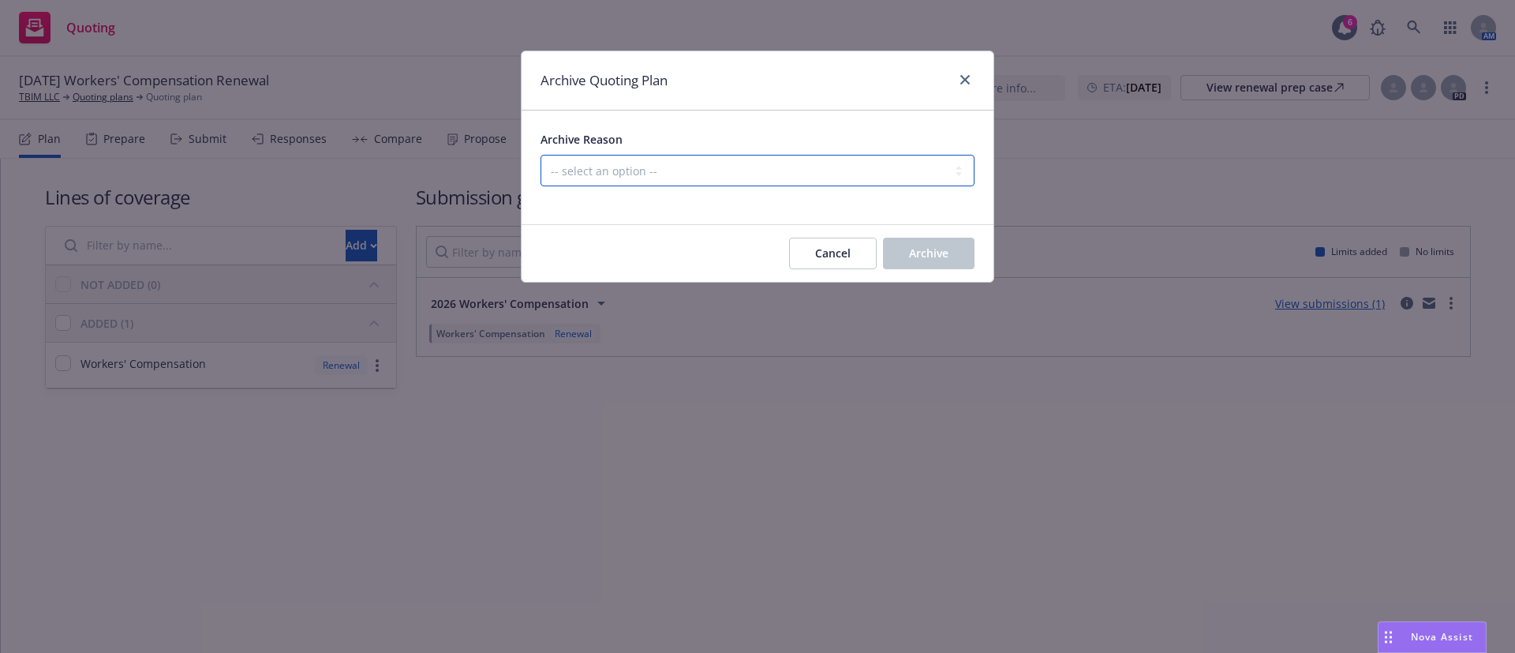
click at [809, 167] on select "-- select an option -- All policies in this renewal plan are auto-renewed Creat…" at bounding box center [758, 171] width 434 height 32
select select "ARCHIVED_RENEWAL_POLICY_AUTO_RENEWED"
click at [541, 155] on select "-- select an option -- All policies in this renewal plan are auto-renewed Creat…" at bounding box center [758, 171] width 434 height 32
click at [938, 246] on span "Archive" at bounding box center [928, 252] width 39 height 15
